Goal: Check status: Check status

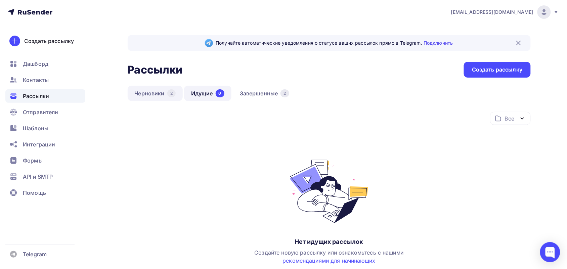
click at [143, 98] on link "Черновики 2" at bounding box center [155, 93] width 55 height 15
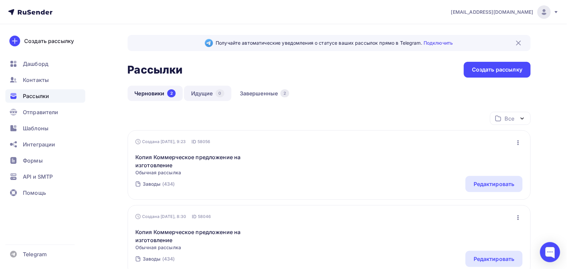
click at [213, 97] on link "Идущие 0" at bounding box center [207, 93] width 47 height 15
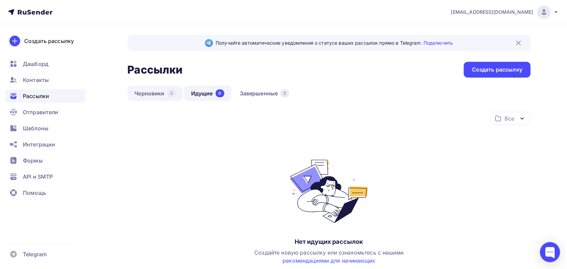
click at [160, 88] on link "Черновики 2" at bounding box center [155, 93] width 55 height 15
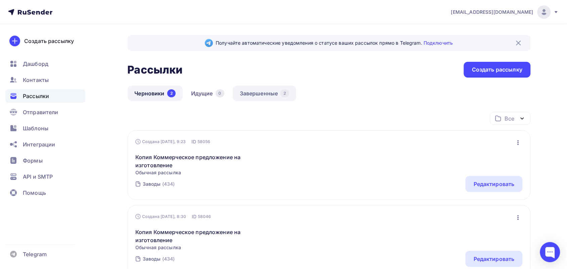
click at [258, 93] on link "Завершенные 2" at bounding box center [264, 93] width 63 height 15
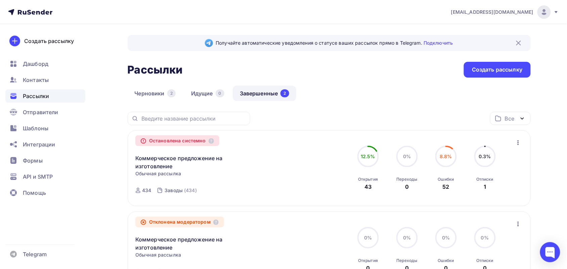
click at [195, 143] on div "Остановлена системно" at bounding box center [177, 140] width 84 height 11
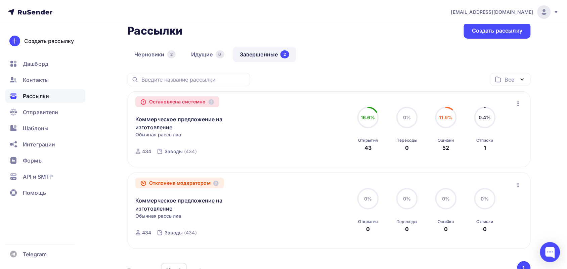
scroll to position [42, 0]
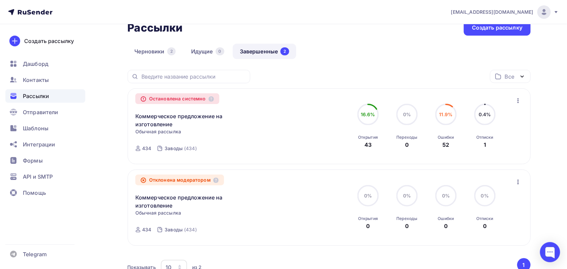
click at [518, 100] on icon "button" at bounding box center [518, 100] width 1 height 5
click at [160, 149] on icon at bounding box center [159, 148] width 5 height 5
click at [163, 149] on div "Заводы (434)" at bounding box center [177, 148] width 47 height 16
click at [162, 134] on span "Обычная рассылка" at bounding box center [158, 131] width 46 height 7
drag, startPoint x: 383, startPoint y: 143, endPoint x: 322, endPoint y: 140, distance: 61.2
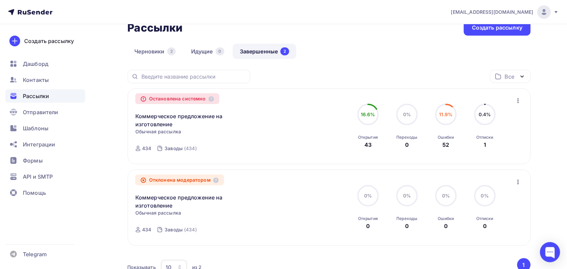
click at [322, 140] on div "Остановлена системно Коммерческое предложение на изготовление Копировать в нову…" at bounding box center [328, 126] width 387 height 60
click at [338, 113] on div "Остановлена системно Коммерческое предложение на изготовление Копировать в нову…" at bounding box center [328, 126] width 387 height 60
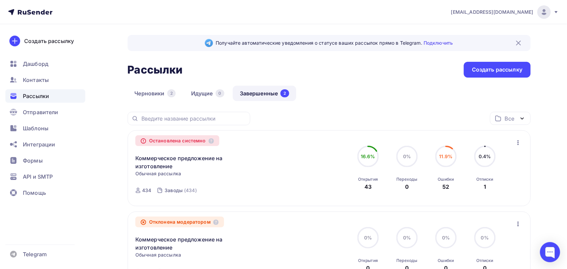
click at [518, 39] on img at bounding box center [519, 43] width 8 height 8
